Goal: Transaction & Acquisition: Purchase product/service

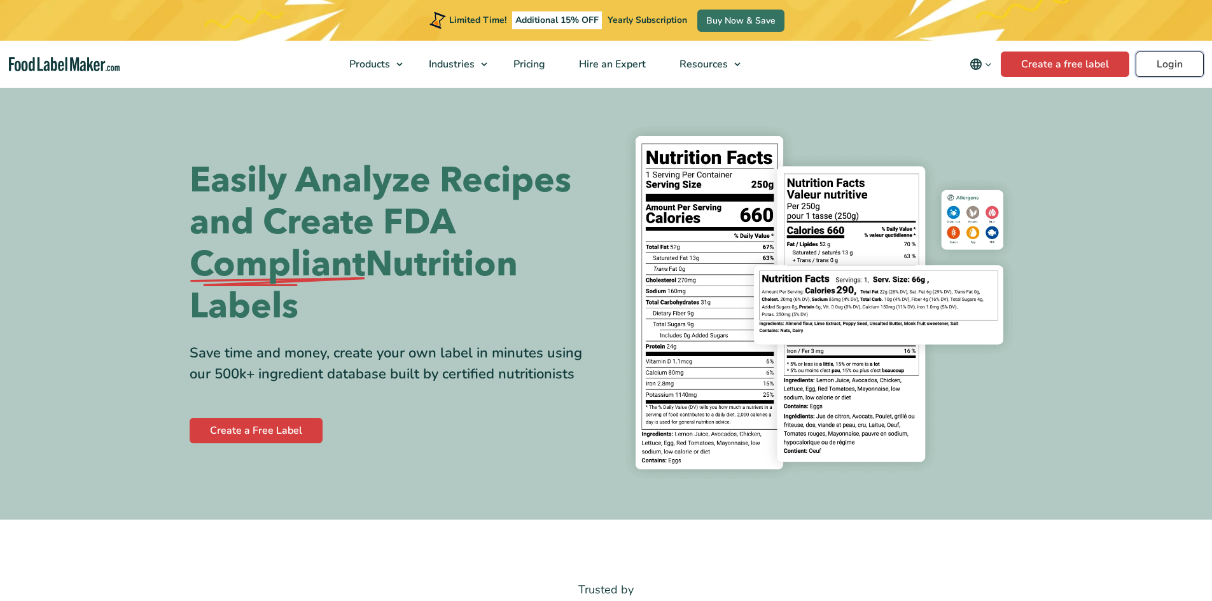
drag, startPoint x: 0, startPoint y: 0, endPoint x: 1180, endPoint y: 59, distance: 1181.9
click at [1180, 59] on link "Login" at bounding box center [1170, 64] width 68 height 25
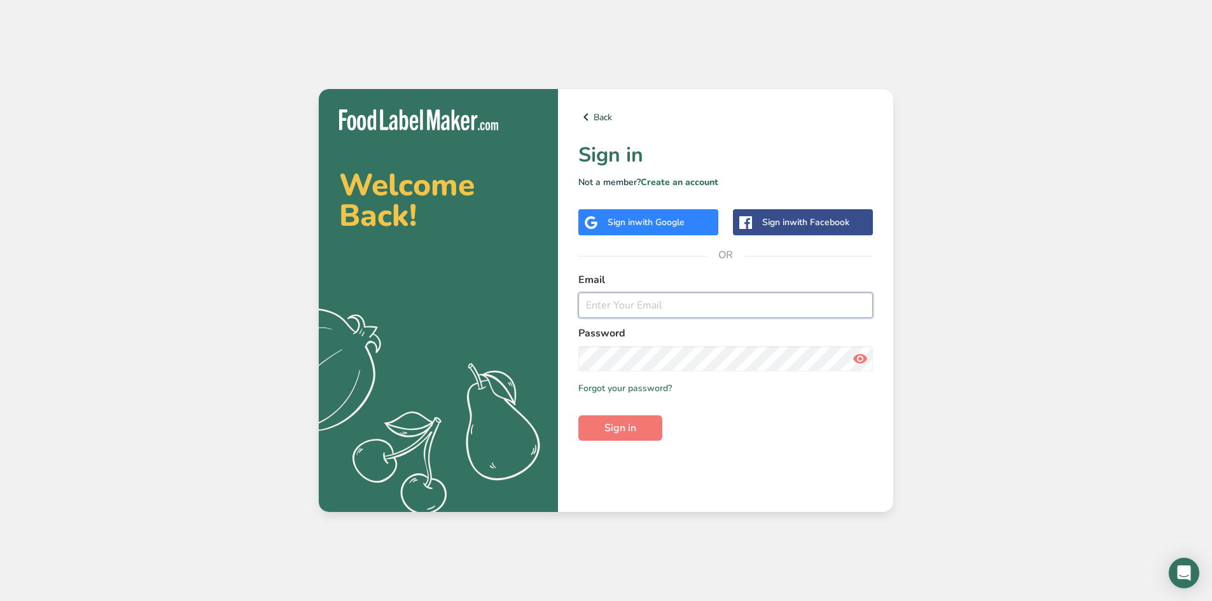
drag, startPoint x: 589, startPoint y: 309, endPoint x: 648, endPoint y: 316, distance: 60.2
click at [600, 310] on input "email" at bounding box center [725, 305] width 295 height 25
type input "[PERSON_NAME][EMAIL_ADDRESS][DOMAIN_NAME]"
click at [614, 424] on span "Sign in" at bounding box center [621, 428] width 32 height 15
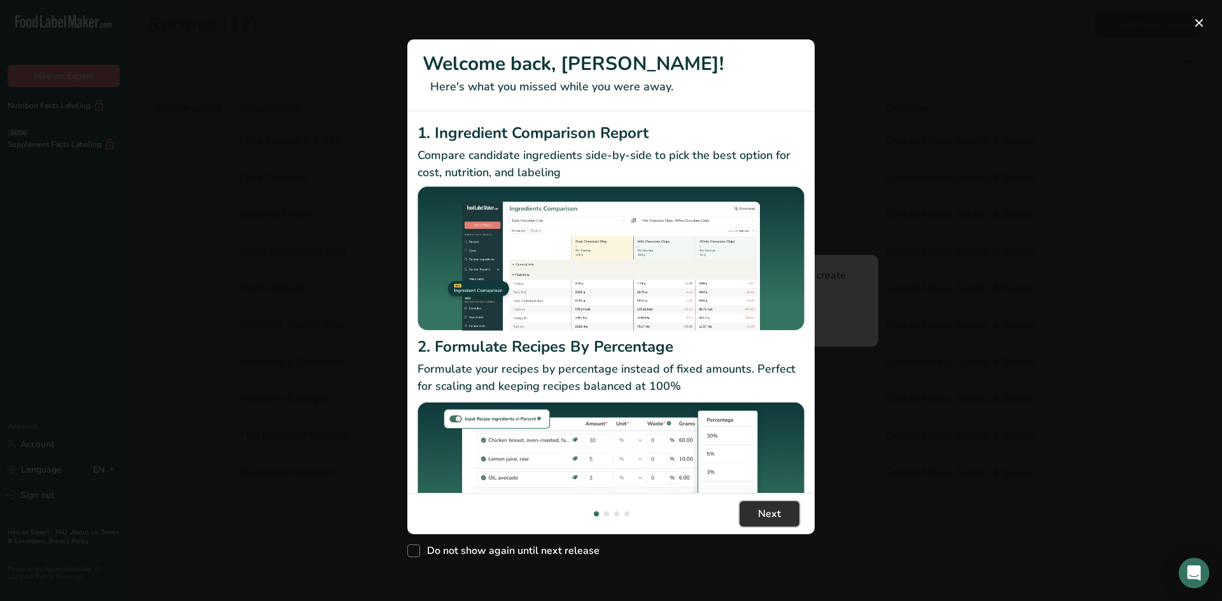
click at [777, 516] on span "Next" at bounding box center [769, 514] width 23 height 15
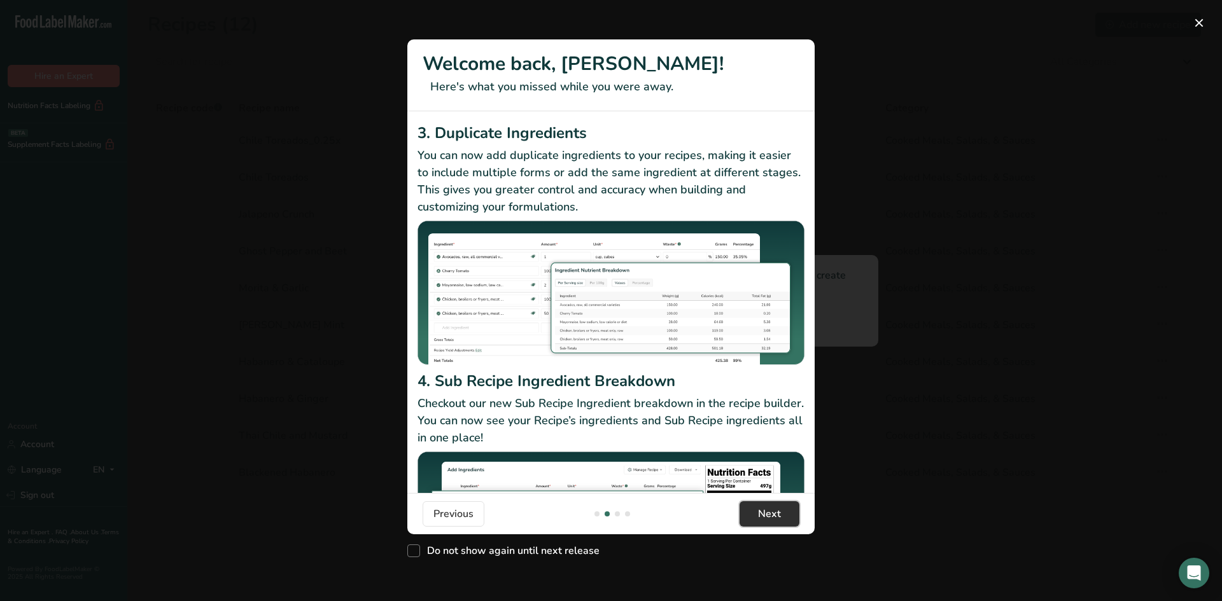
click at [777, 516] on span "Next" at bounding box center [769, 514] width 23 height 15
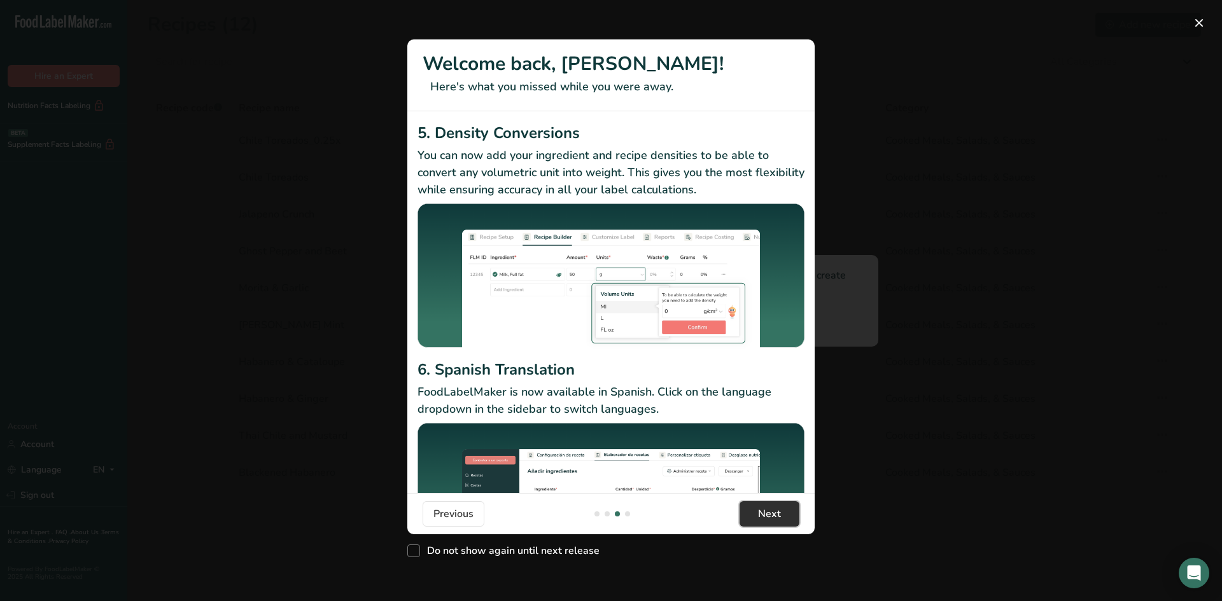
click at [776, 517] on span "Next" at bounding box center [769, 514] width 23 height 15
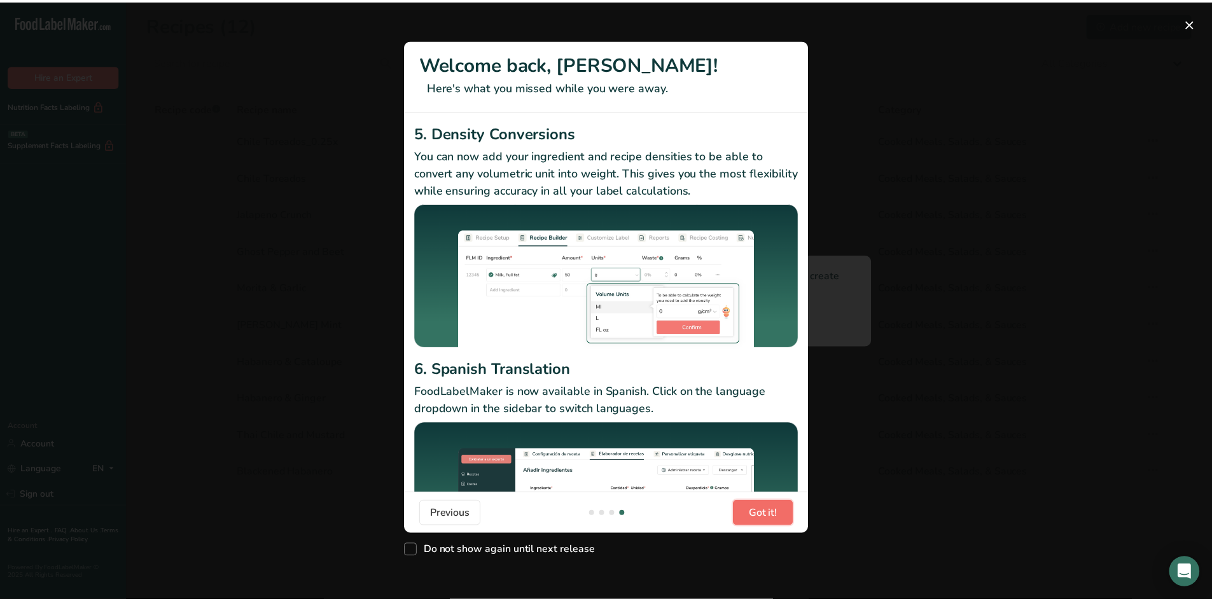
scroll to position [0, 1222]
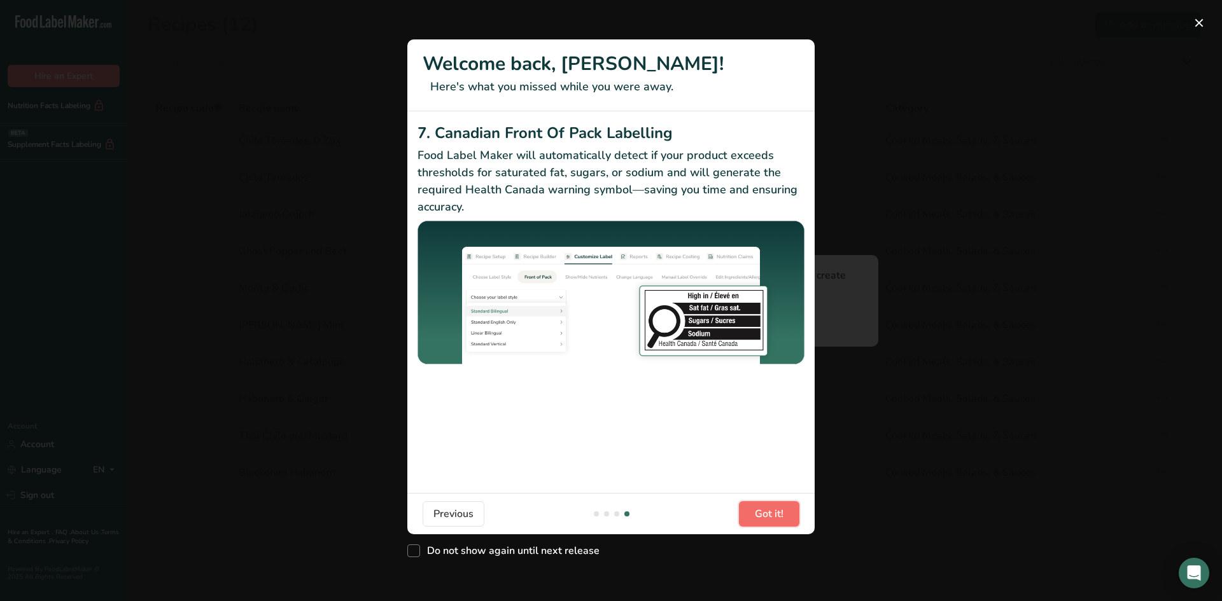
click at [776, 517] on span "Got it!" at bounding box center [769, 514] width 29 height 15
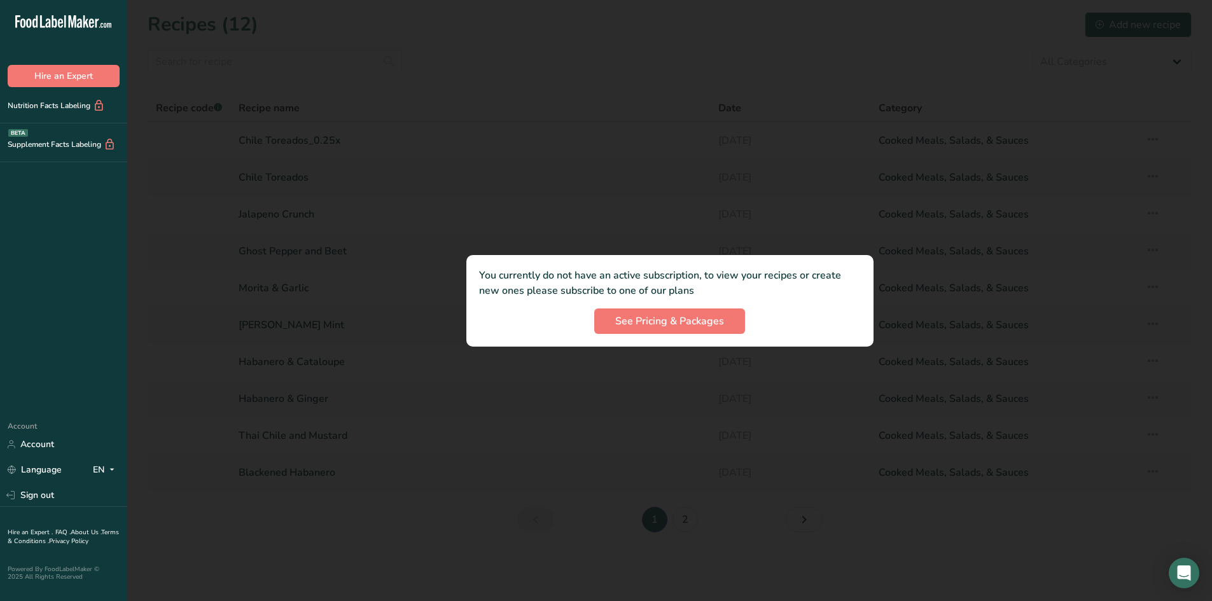
click at [356, 328] on div at bounding box center [669, 300] width 1085 height 601
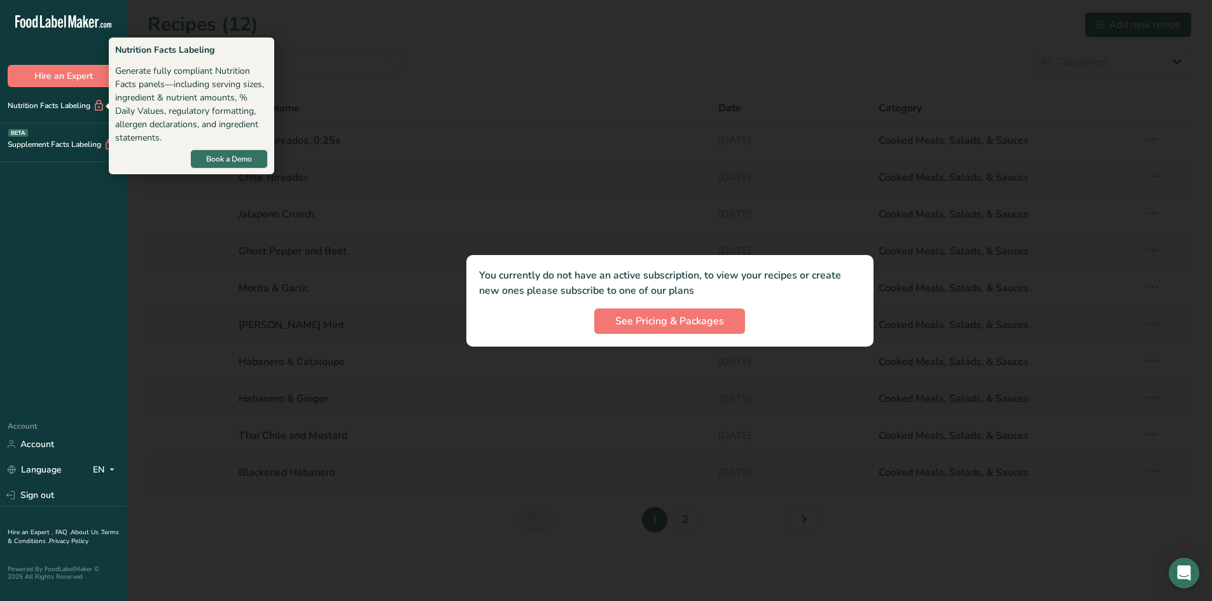
click at [46, 99] on div "Nutrition Facts Labeling" at bounding box center [52, 105] width 105 height 13
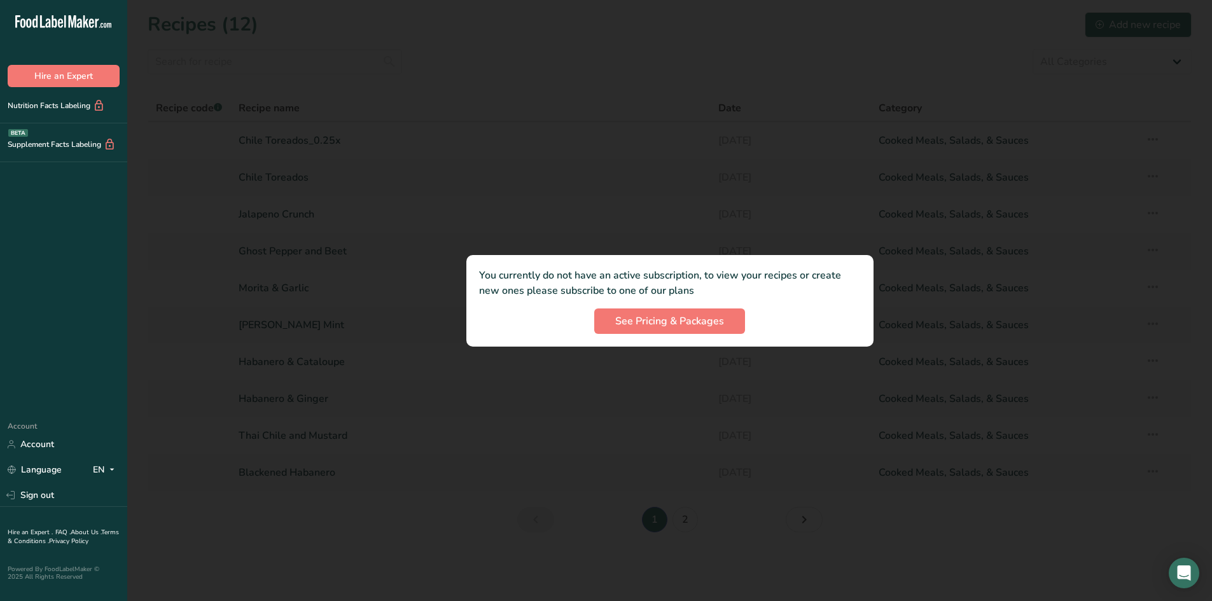
click at [46, 101] on div "Nutrition Facts Labeling" at bounding box center [52, 105] width 105 height 13
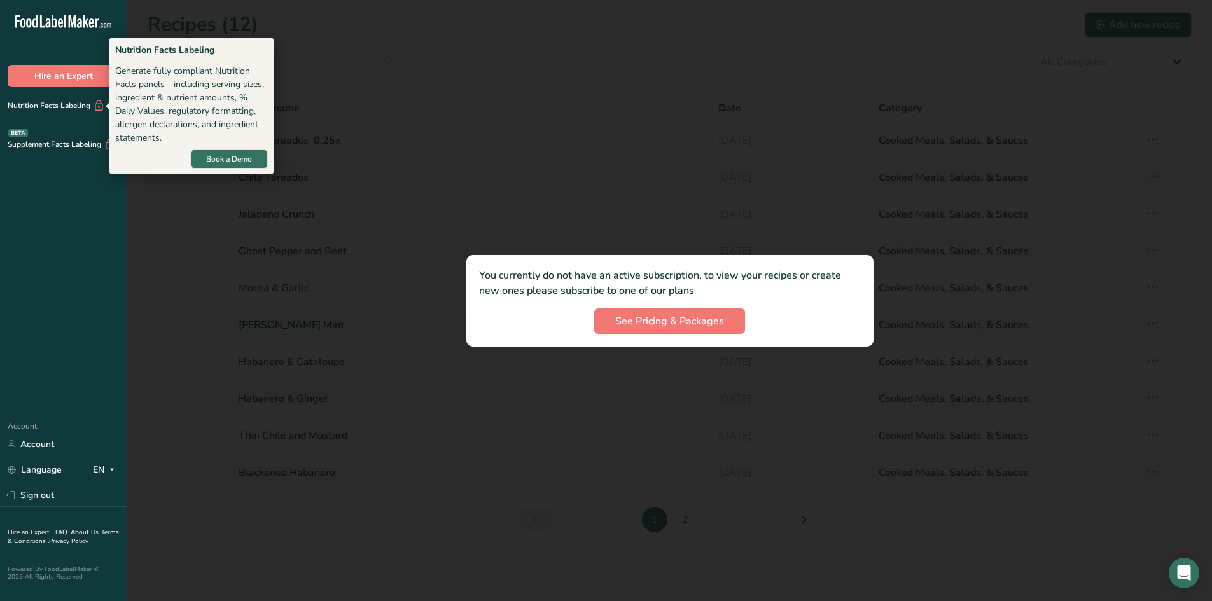
click at [543, 184] on div at bounding box center [669, 300] width 1085 height 601
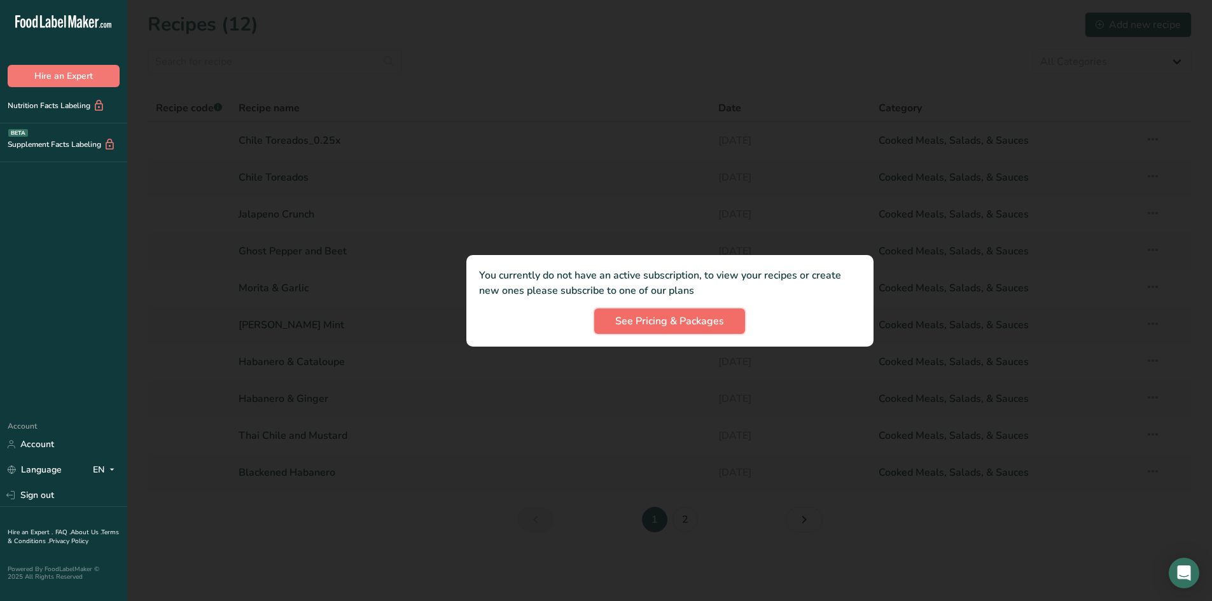
click at [694, 323] on span "See Pricing & Packages" at bounding box center [669, 321] width 109 height 15
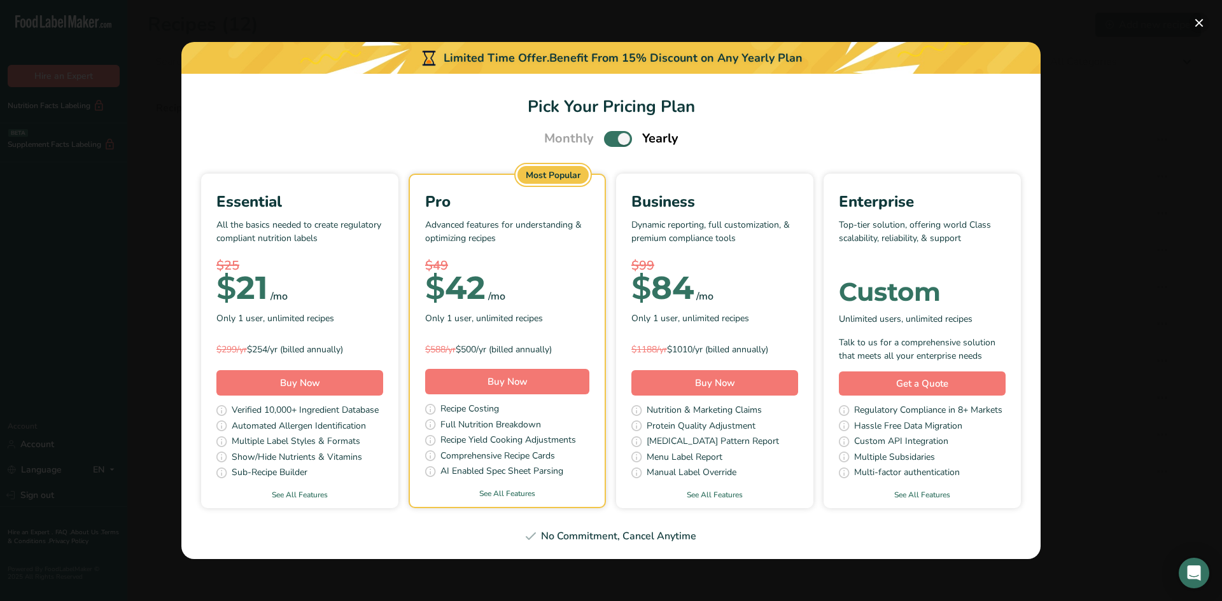
click at [1195, 25] on button "Pick Your Pricing Plan Modal" at bounding box center [1199, 23] width 20 height 20
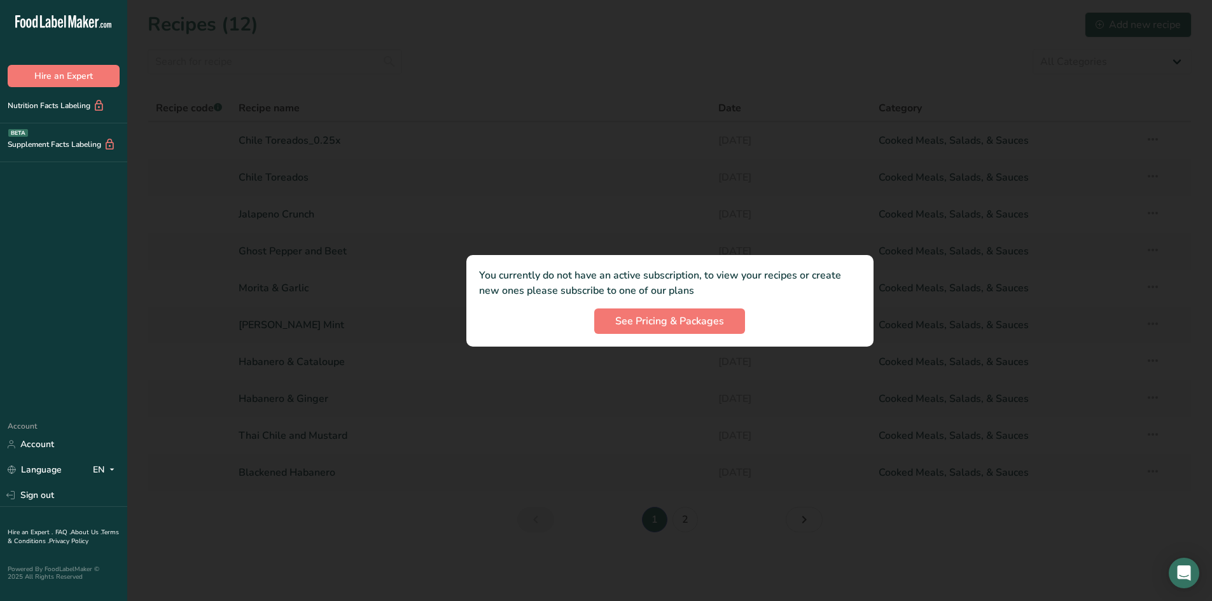
click at [624, 126] on div at bounding box center [669, 300] width 1085 height 601
drag, startPoint x: 354, startPoint y: 293, endPoint x: 319, endPoint y: 365, distance: 79.7
click at [355, 292] on div at bounding box center [669, 300] width 1085 height 601
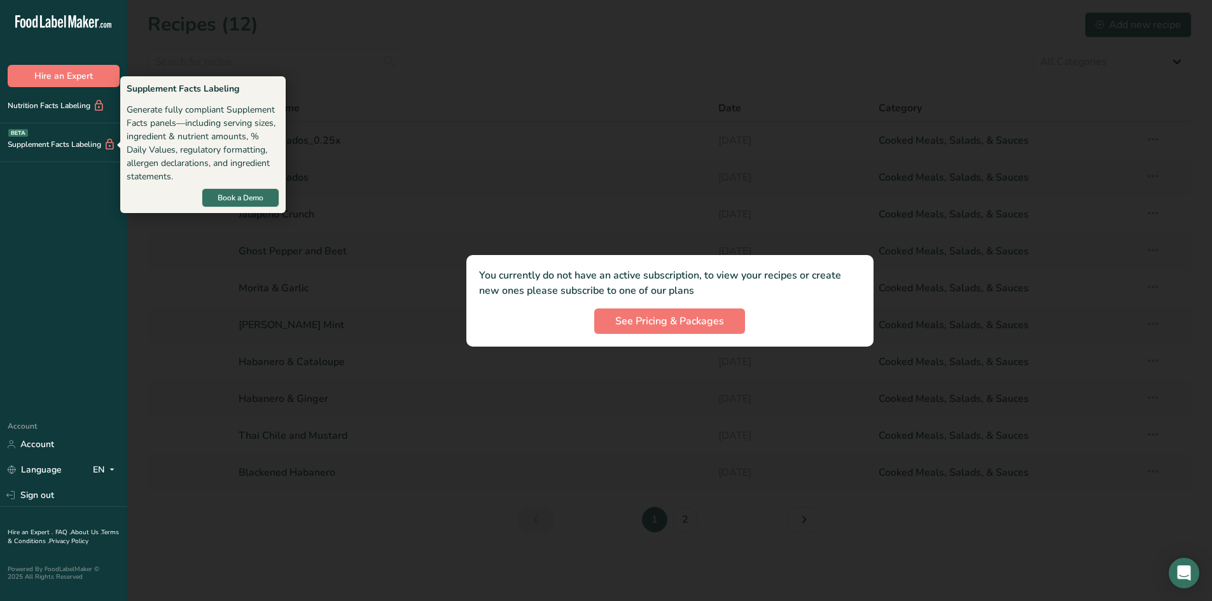
click at [769, 153] on div at bounding box center [669, 300] width 1085 height 601
